Goal: Task Accomplishment & Management: Use online tool/utility

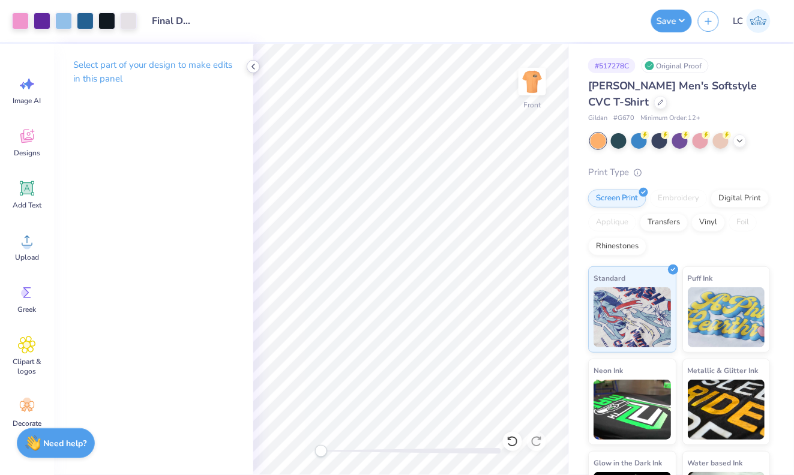
click at [253, 65] on icon at bounding box center [253, 67] width 10 height 10
click at [671, 26] on button "Save" at bounding box center [671, 19] width 41 height 23
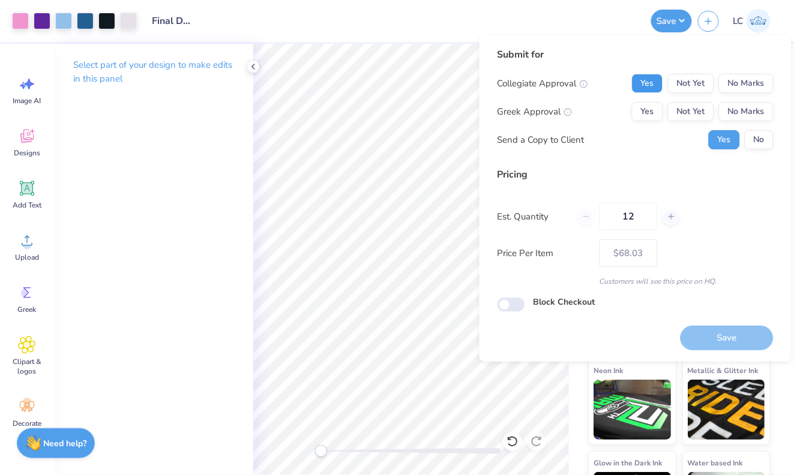
click at [656, 83] on button "Yes" at bounding box center [647, 83] width 31 height 19
click at [745, 112] on button "No Marks" at bounding box center [746, 111] width 55 height 19
type input "$68.03"
drag, startPoint x: 643, startPoint y: 224, endPoint x: 529, endPoint y: 199, distance: 116.0
click at [529, 199] on div "Pricing Est. Quantity 12 Price Per Item $68.03 Customers will see this price on…" at bounding box center [635, 226] width 276 height 119
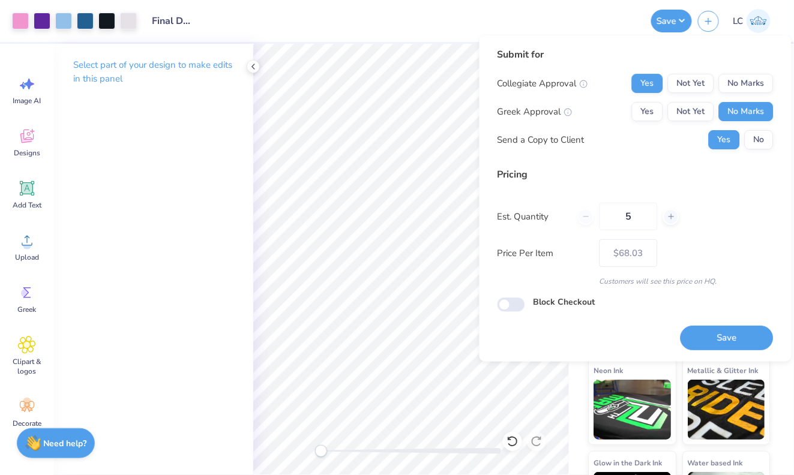
type input "50"
type input "$26.02"
type input "5"
type input "0350"
type input "$14.48"
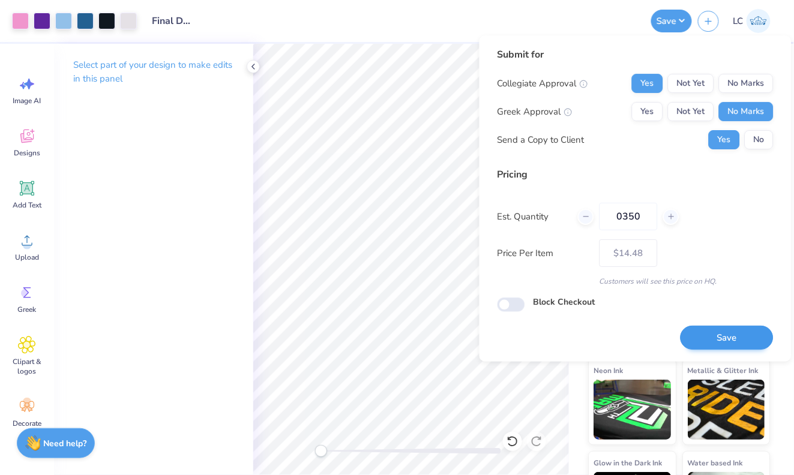
type input "0350"
click at [720, 332] on button "Save" at bounding box center [726, 338] width 93 height 25
type input "$14.48"
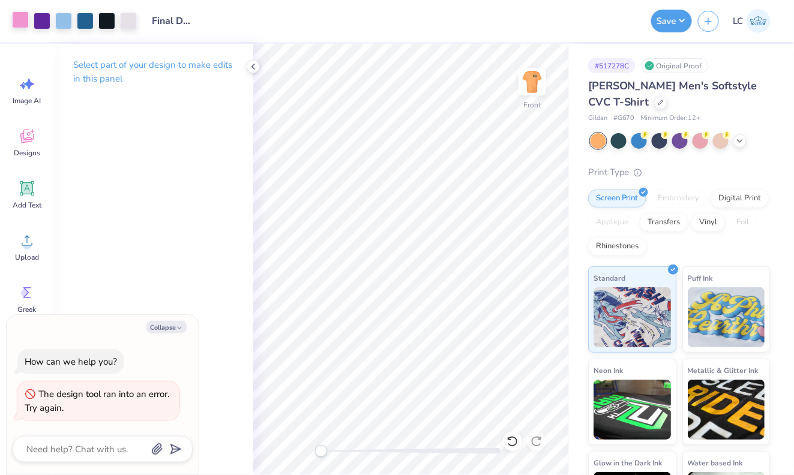
click at [21, 22] on div at bounding box center [20, 19] width 17 height 17
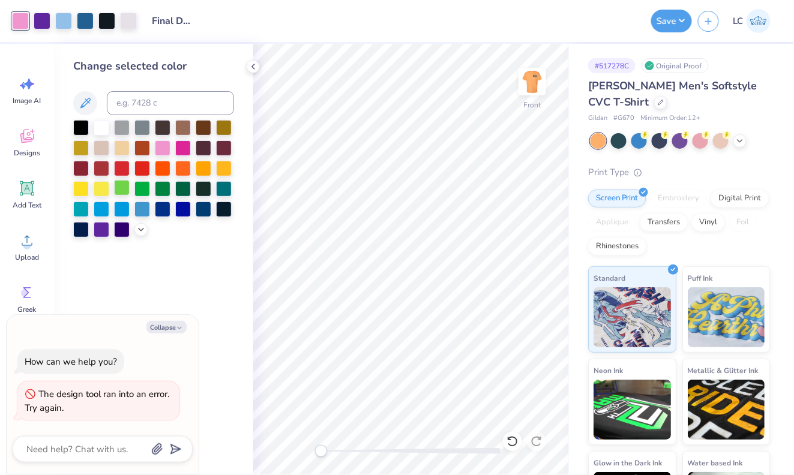
click at [123, 191] on div at bounding box center [122, 188] width 16 height 16
click at [144, 187] on div at bounding box center [142, 188] width 16 height 16
click at [187, 151] on div at bounding box center [183, 147] width 16 height 16
click at [41, 11] on div at bounding box center [42, 19] width 17 height 17
click at [142, 185] on div at bounding box center [142, 188] width 16 height 16
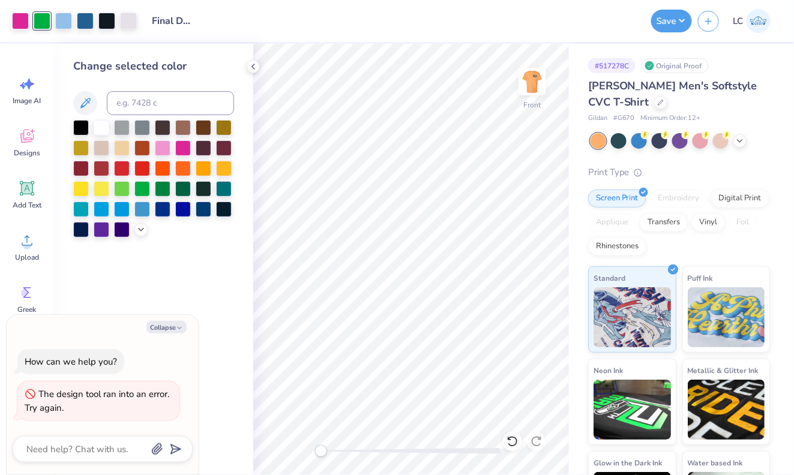
click at [340, 28] on div "Design Title Final Design" at bounding box center [394, 21] width 502 height 42
click at [254, 67] on icon at bounding box center [253, 67] width 10 height 10
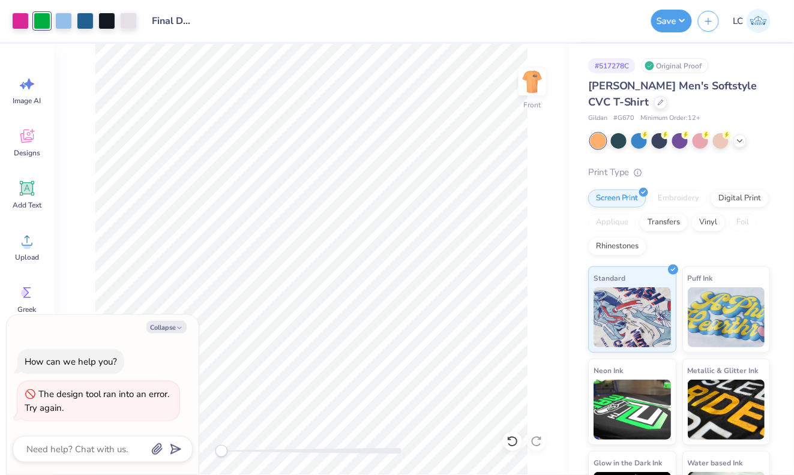
click at [638, 109] on div "[PERSON_NAME] Men's Softstyle CVC T-Shirt" at bounding box center [679, 94] width 182 height 32
click at [654, 104] on div at bounding box center [660, 101] width 13 height 13
type textarea "x"
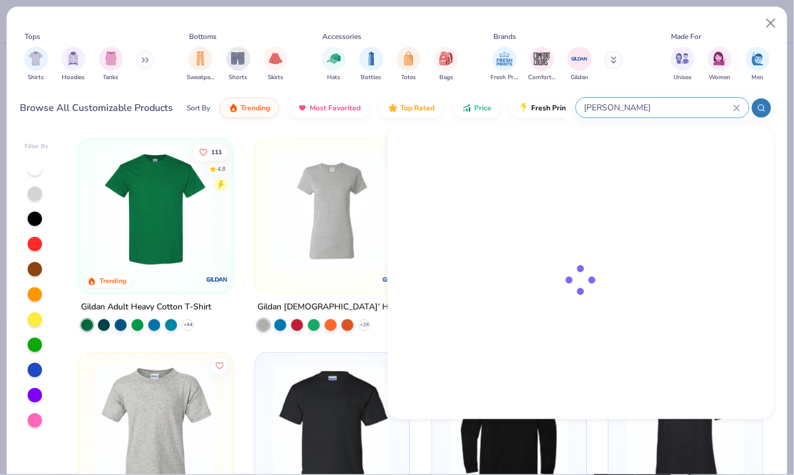
click at [705, 113] on input "[PERSON_NAME]" at bounding box center [658, 108] width 150 height 14
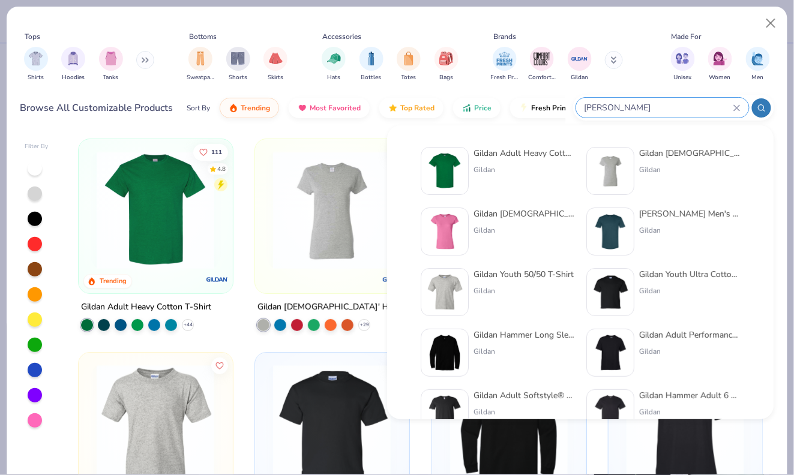
click at [705, 113] on input "[PERSON_NAME]" at bounding box center [658, 108] width 150 height 14
drag, startPoint x: 676, startPoint y: 109, endPoint x: 569, endPoint y: 109, distance: 106.2
click at [569, 109] on div "Browse All Customizable Products Sort By Trending Most Favorited Top Rated Pric…" at bounding box center [397, 108] width 754 height 34
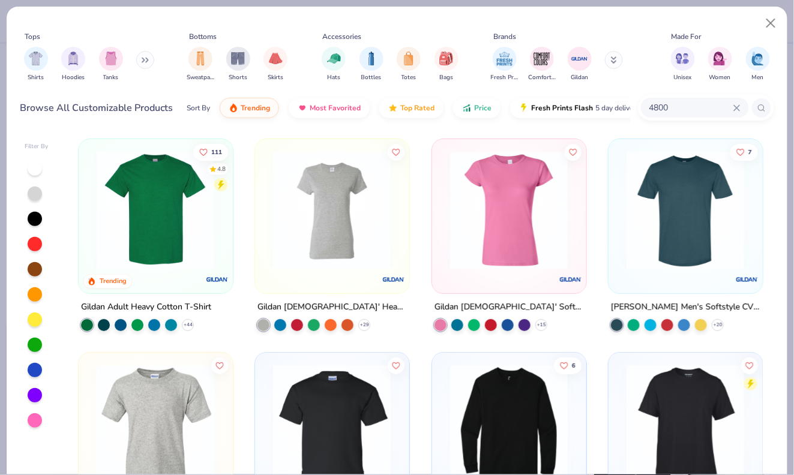
type input "4800"
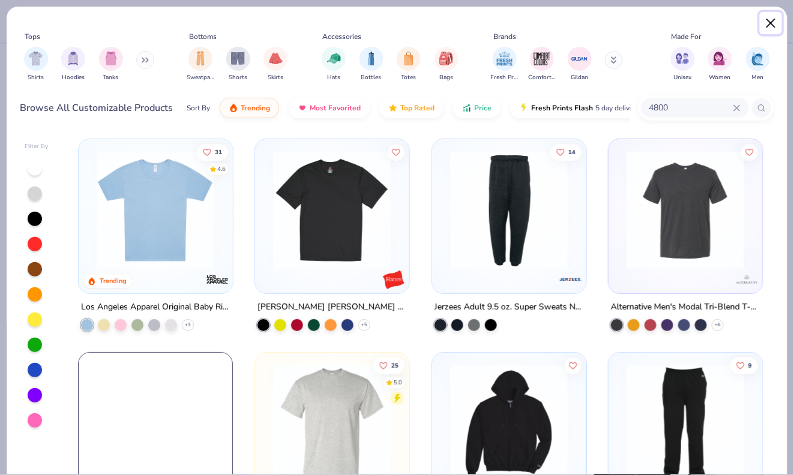
click at [772, 25] on button "Close" at bounding box center [771, 23] width 23 height 23
type textarea "x"
